Goal: Navigation & Orientation: Find specific page/section

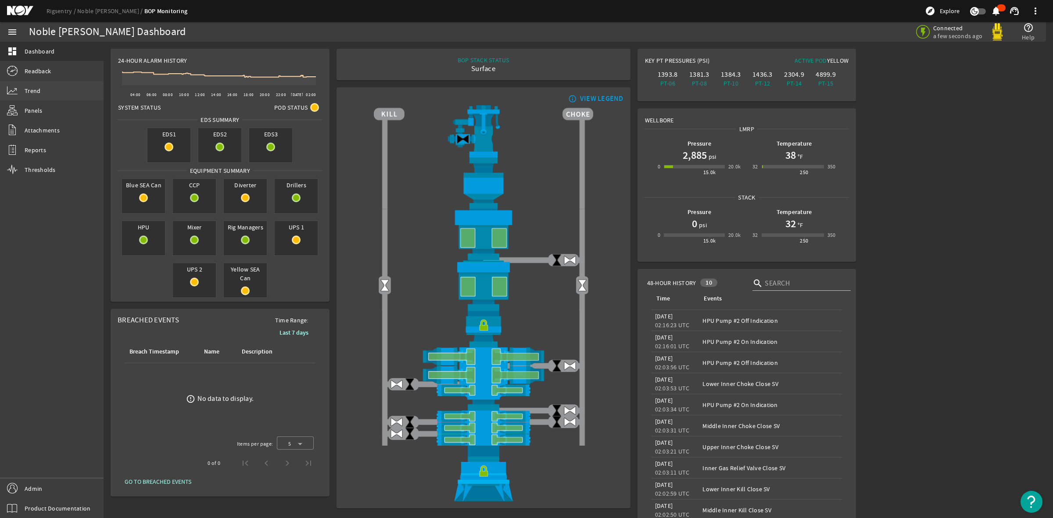
click at [44, 93] on link "Trend" at bounding box center [52, 90] width 104 height 19
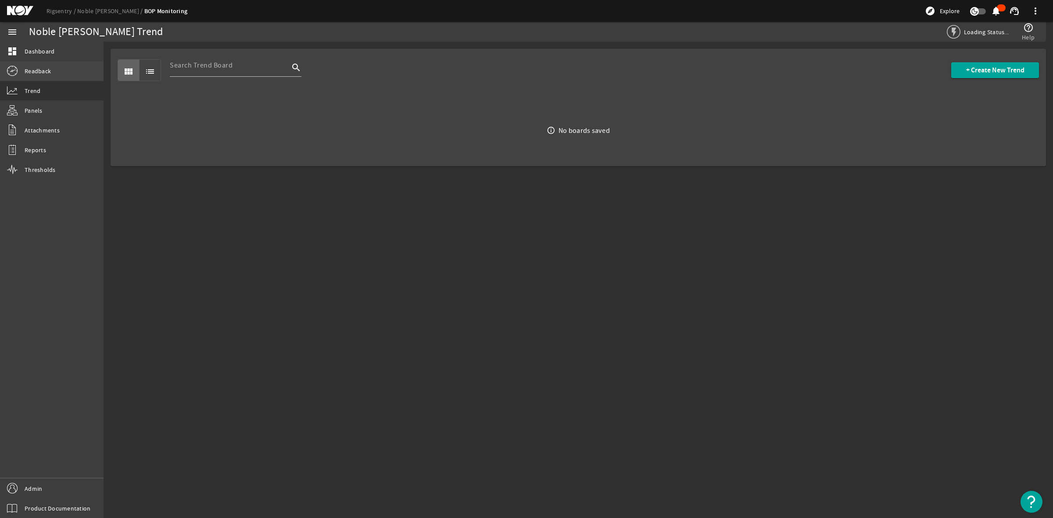
click at [40, 73] on span "Readback" at bounding box center [38, 71] width 26 height 9
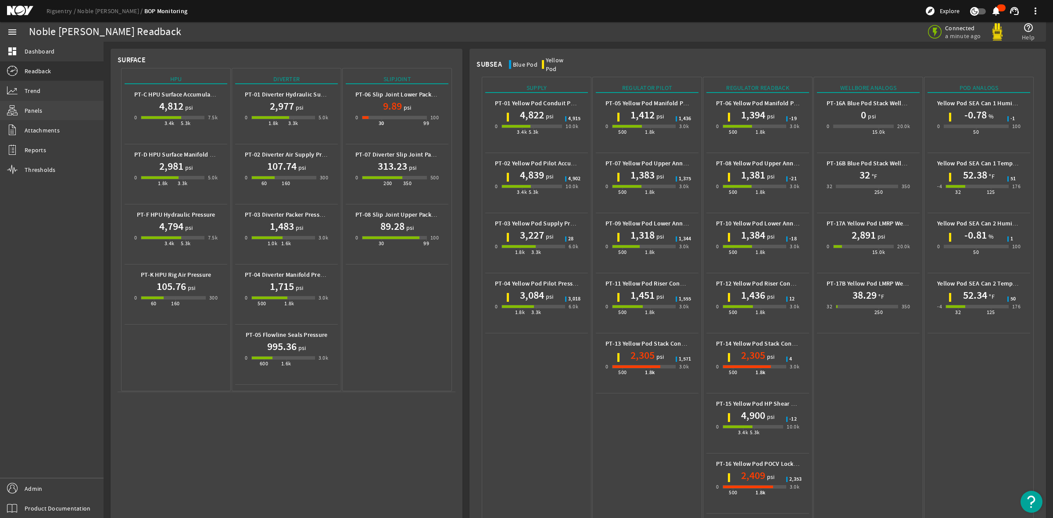
click at [27, 112] on span "Panels" at bounding box center [34, 110] width 18 height 9
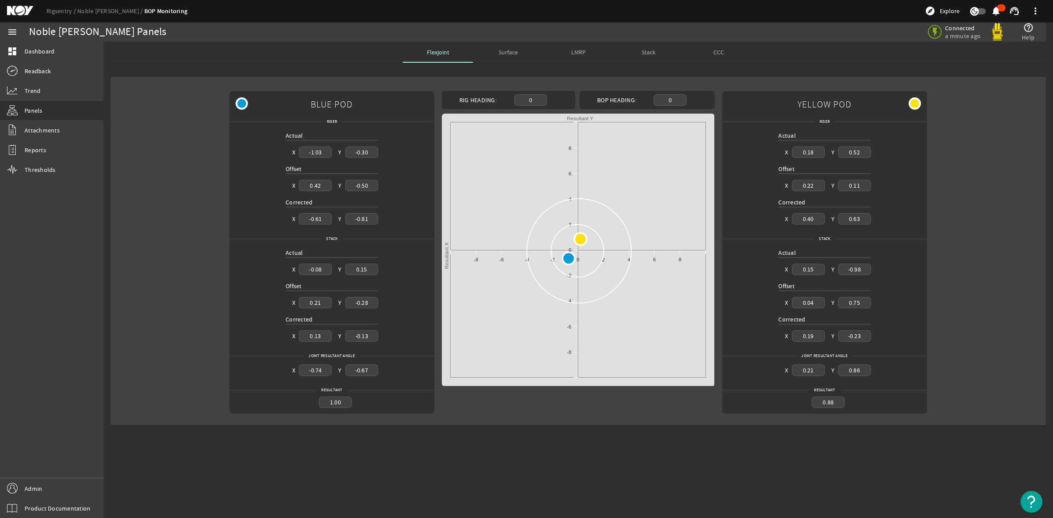
click at [584, 55] on span "LMRP" at bounding box center [579, 52] width 14 height 6
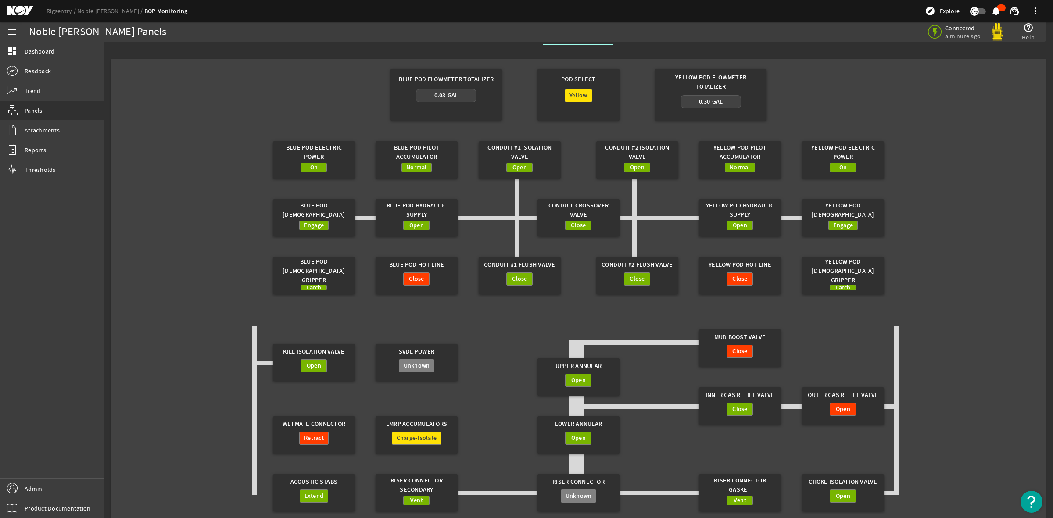
scroll to position [29, 0]
